Goal: Task Accomplishment & Management: Use online tool/utility

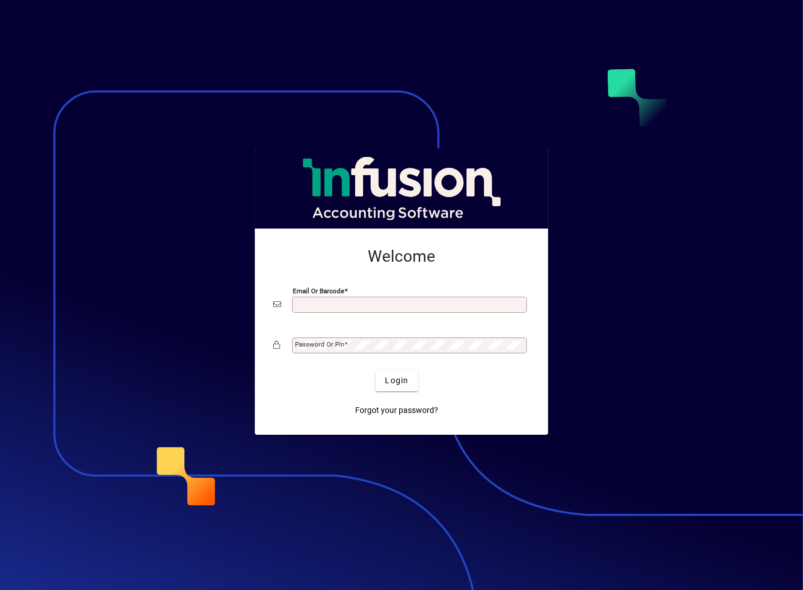
click at [455, 301] on input "Email or Barcode" at bounding box center [410, 304] width 231 height 9
